Goal: Information Seeking & Learning: Learn about a topic

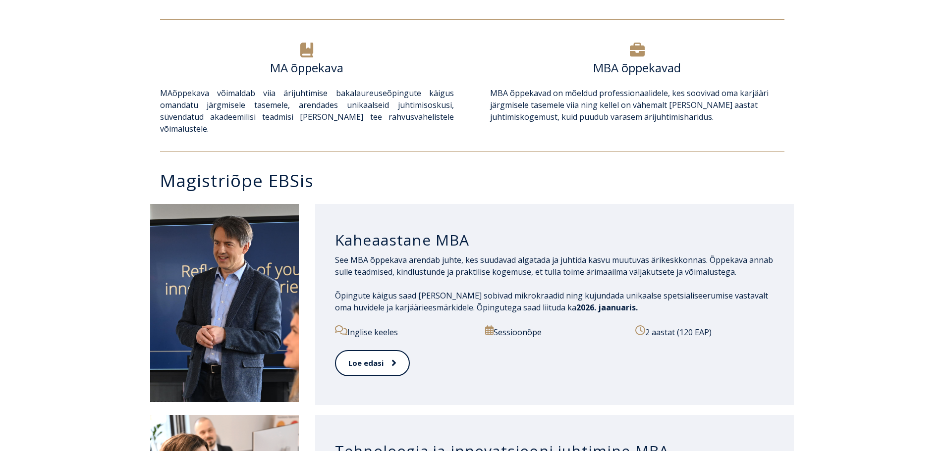
scroll to position [347, 0]
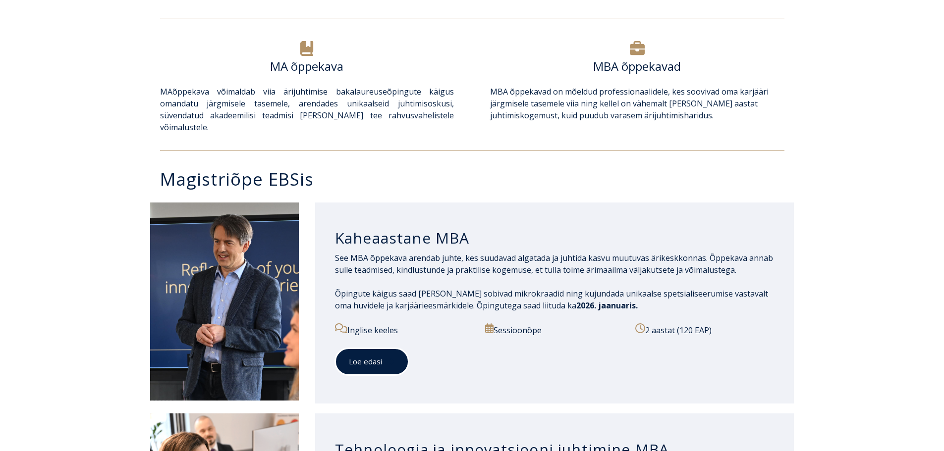
click at [373, 353] on link "Loe edasi" at bounding box center [372, 361] width 74 height 27
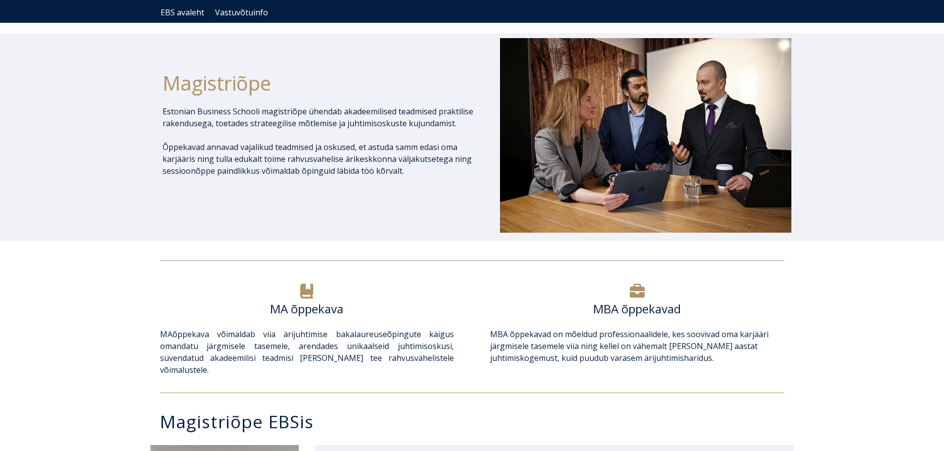
scroll to position [99, 0]
